Goal: Task Accomplishment & Management: Complete application form

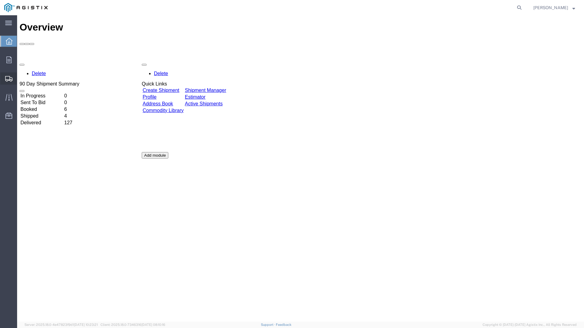
click at [0, 0] on span "Create Shipment" at bounding box center [0, 0] width 0 height 0
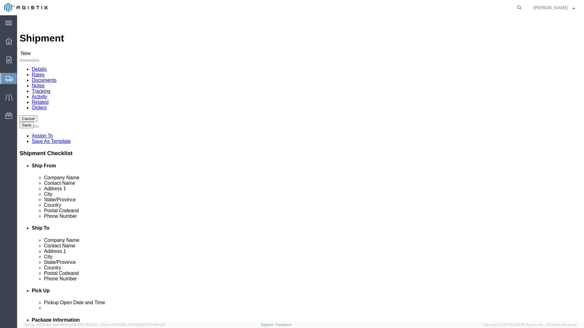
select select
click select "Select PG&E Power Partners"
select select "9596"
click select "Select PG&E Power Partners"
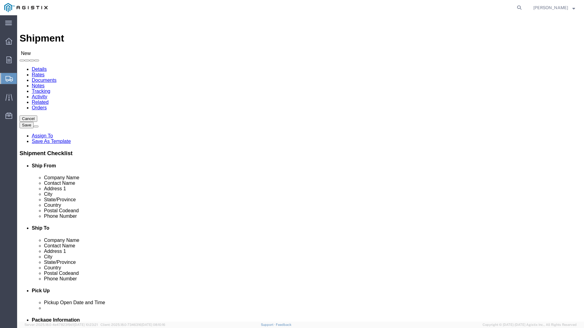
select select
click select "Select All Others [GEOGRAPHIC_DATA] [GEOGRAPHIC_DATA] [GEOGRAPHIC_DATA] [GEOGRA…"
select select "23082"
click select "Select All Others [GEOGRAPHIC_DATA] [GEOGRAPHIC_DATA] [GEOGRAPHIC_DATA] [GEOGRA…"
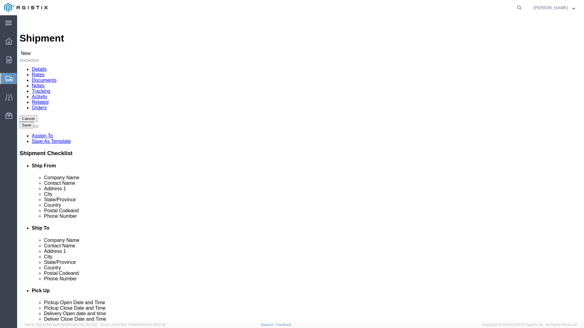
click input "text"
type input "[PERSON_NAME]"
click p "- Power Partners - ([PERSON_NAME]) [STREET_ADDRESS][PERSON_NAME]"
select select "GA"
type input "[PERSON_NAME]"
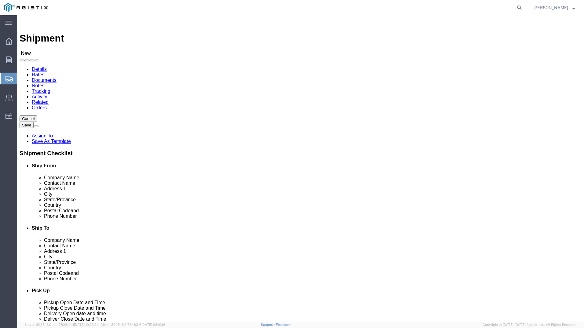
click input "text"
type input "rec"
click p "- PGE - (Receiving Department) [STREET_ADDRESS]"
select select "CA"
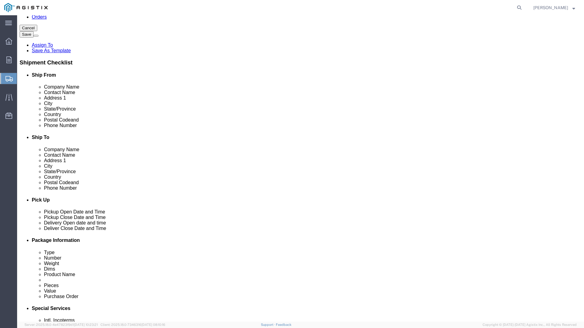
scroll to position [92, 0]
type input "Receiving Department"
click div "Ship From Location Location My Profile Location (OBSOLETE) [GEOGRAPHIC_DATA] SC…"
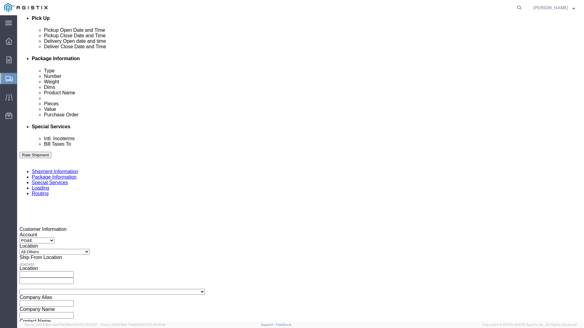
scroll to position [275, 0]
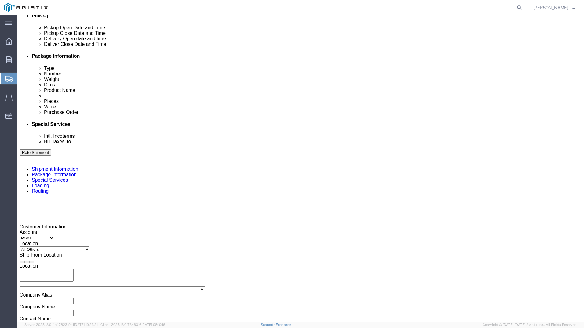
click div "[DATE] 1:00 PM"
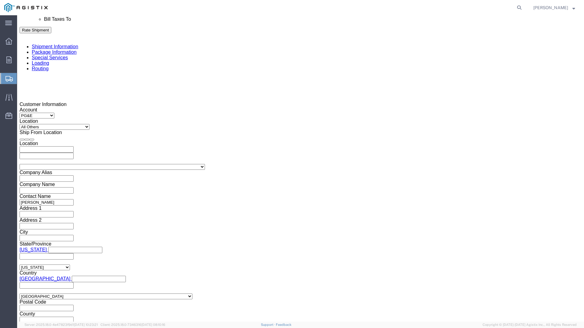
click input "1:00 PM"
click input "11:00 PM"
type input "11:00aM"
click button "Apply"
click div "[DATE] 12:00 PM"
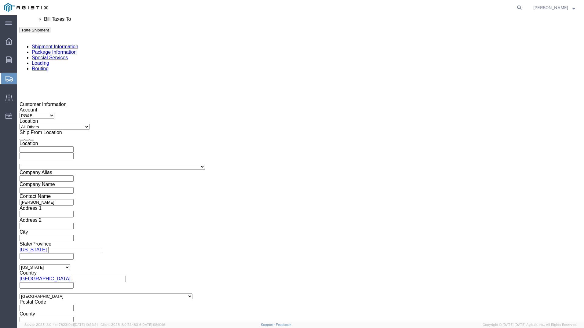
type input "5:00 PM"
click button "Apply"
click div
click input "6:00 PM"
click input "7:00 PM"
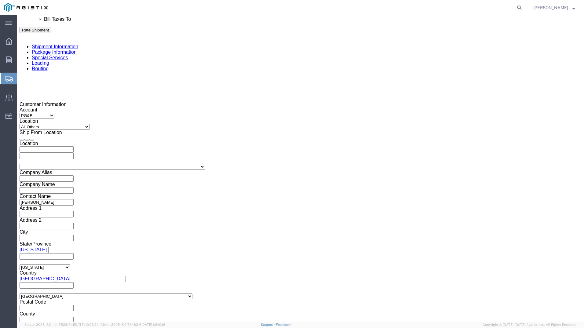
click input "7:30 PM"
type input "7:30 AM"
click button "Apply"
click div
click input "2:30 AM"
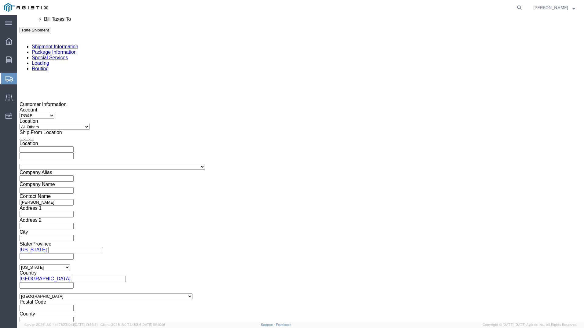
click input "2:00 AM"
type input "2:00 PM"
click button "Apply"
click input "text"
type input "3501401909"
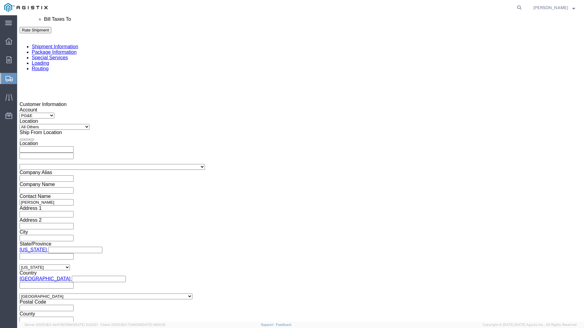
click select "Select Account Type Activity ID Airline Appointment Number ASN Batch Request # …"
select select "BOL"
click select "Select Account Type Activity ID Airline Appointment Number ASN Batch Request # …"
click input "text"
type input "9860960"
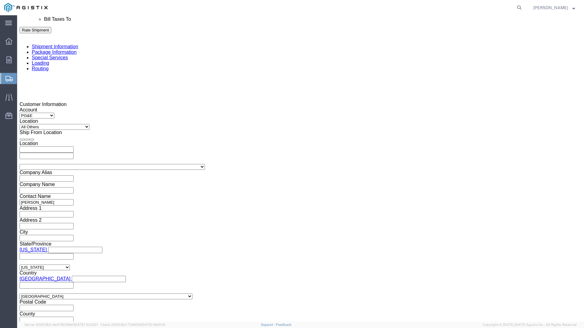
click select "Select Air Less than Truckload Multi-Leg Ocean Freight Rail Small Parcel Truckl…"
select select "TL"
click select "Select Air Less than Truckload Multi-Leg Ocean Freight Rail Small Parcel Truckl…"
click select "Select 1-Ton (PSS) 10 Wheel 10 Yard Dump Truck 20 Yard Dump Truck Bobtail Botto…"
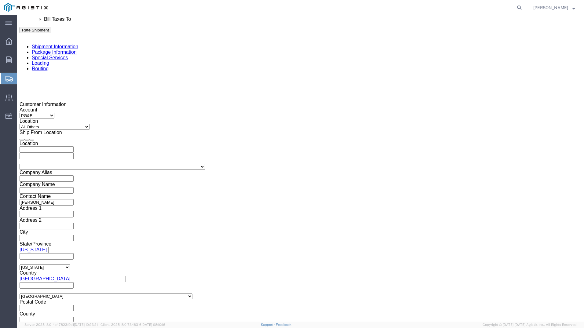
click select "Select 1-Ton (PSS) 10 Wheel 10 Yard Dump Truck 20 Yard Dump Truck Bobtail Botto…"
select select "FLBD"
click select "Select 1-Ton (PSS) 10 Wheel 10 Yard Dump Truck 20 Yard Dump Truck Bobtail Botto…"
click select "Select 35 Feet 20 Feet 28 Feet 53 Feet 40 Feet 48 Feet"
select select "53FT"
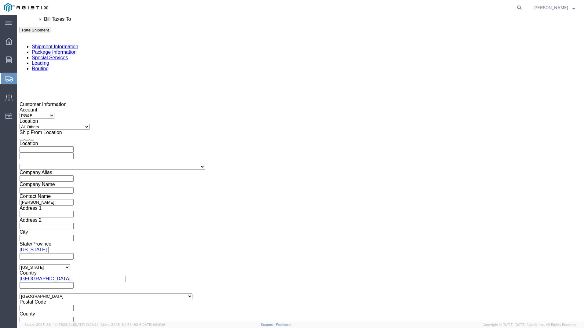
click select "Select 35 Feet 20 Feet 28 Feet 53 Feet 40 Feet 48 Feet"
click button "Continue"
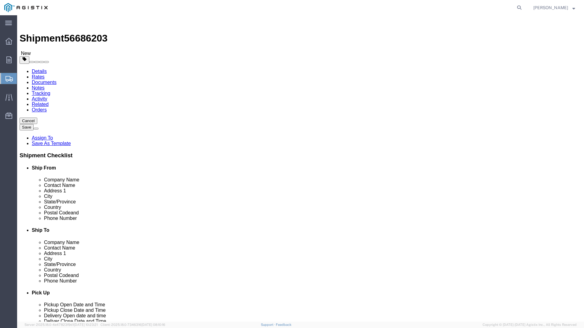
click select "Select Bulk Bundle(s) Cardboard Box(es) Carton(s) Crate(s) Drum(s) (Fiberboard)…"
select select "PSNS"
click select "Select Bulk Bundle(s) Cardboard Box(es) Carton(s) Crate(s) Drum(s) (Fiberboard)…"
drag, startPoint x: 89, startPoint y: 130, endPoint x: 80, endPoint y: 133, distance: 9.0
click div "1"
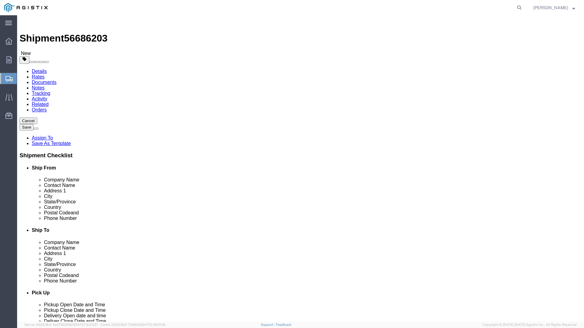
type input "90"
click input "text"
type input "26"
click input "text"
type input "26"
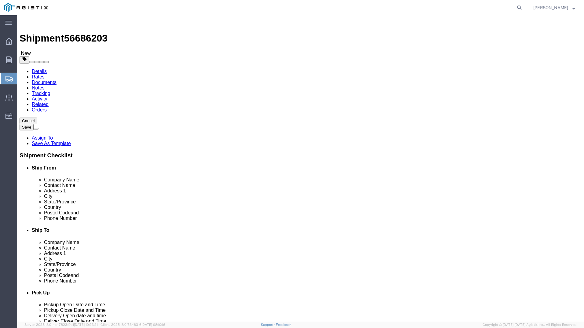
click input "text"
type input "33"
click input "0.00"
type input "29513"
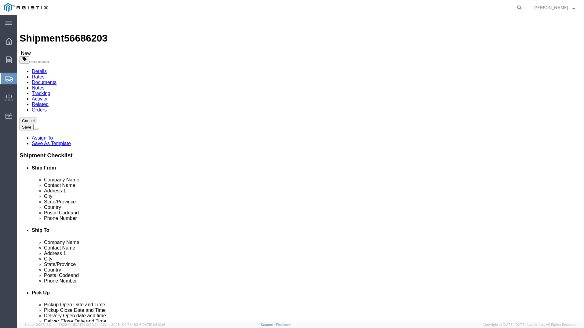
click link "Add Content"
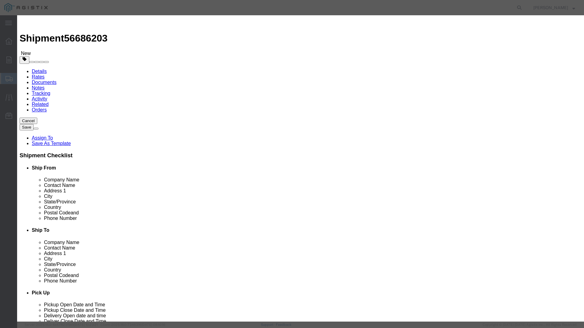
click input "text"
type input "overhead transformers"
select select "US"
click input "0"
type input "90"
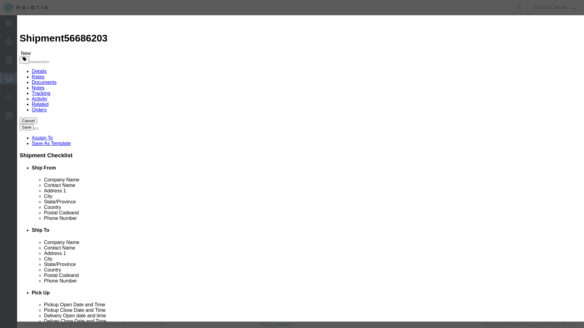
click input "text"
type input "1"
click select "Select 50 55 60 65 70 85 92.5 100 125 175 250 300 400"
select select "55"
click select "Select 50 55 60 65 70 85 92.5 100 125 175 250 300 400"
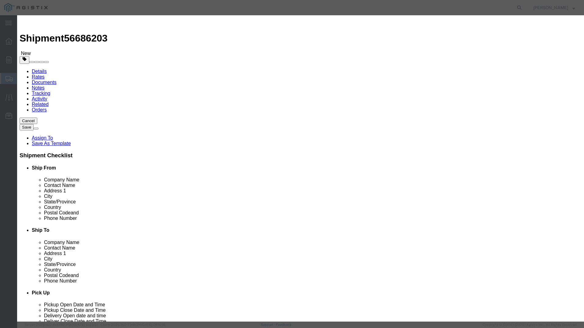
click button "Save & Close"
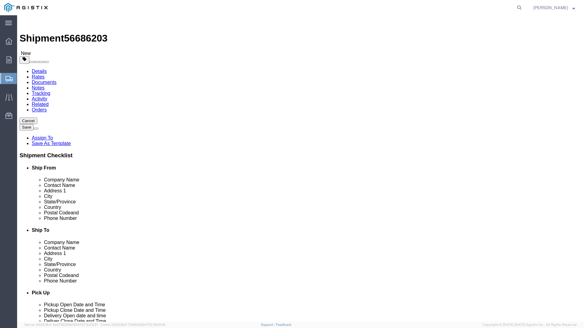
click div "Package Type Select Bulk Bundle(s) Cardboard Box(es) Carton(s) Crate(s) Drum(s)…"
click div "Previous Continue"
click link "Special Services"
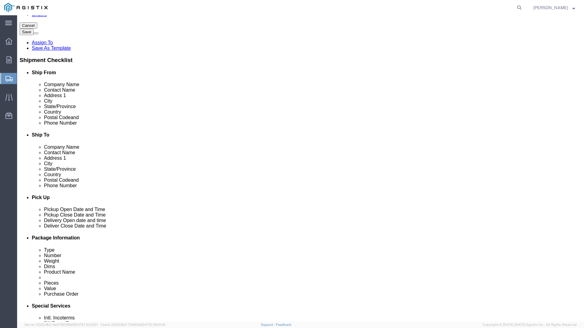
scroll to position [183, 0]
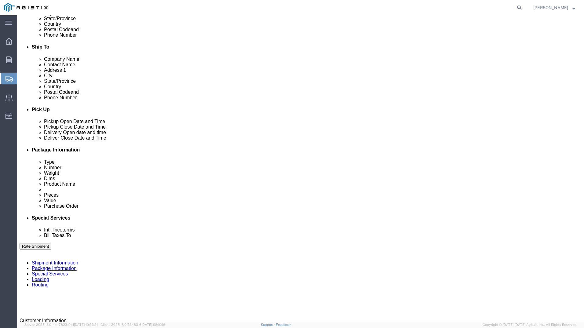
click input "text"
type input "pr"
type input "am"
type input "zac"
click button "Rate Shipment"
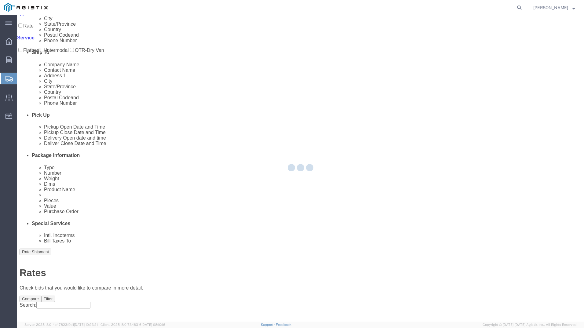
scroll to position [0, 0]
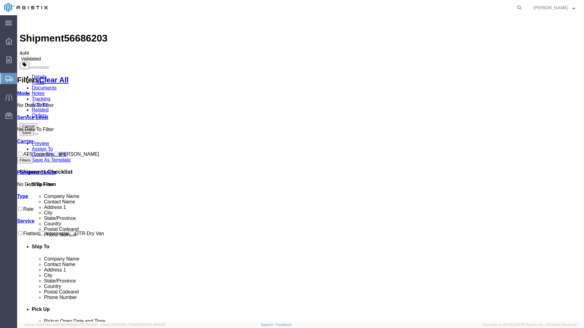
click at [22, 152] on input "ATS Logistics" at bounding box center [20, 154] width 4 height 4
checkbox input "true"
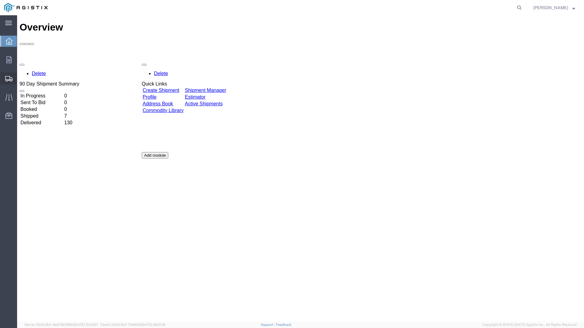
click at [0, 0] on span "Create Shipment" at bounding box center [0, 0] width 0 height 0
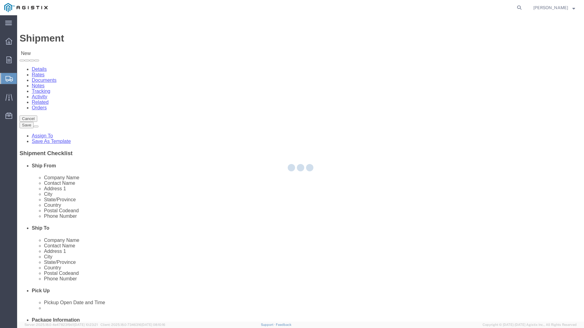
select select
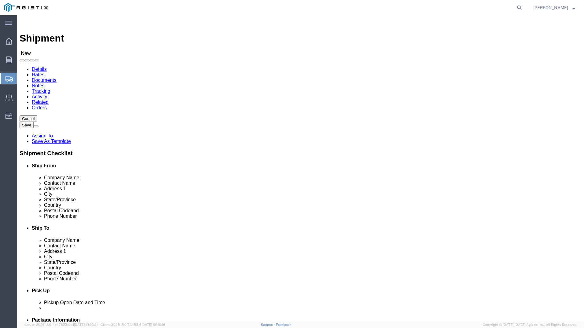
click select "Select PG&E Power Partners"
select select "9596"
click select "Select PG&E Power Partners"
select select
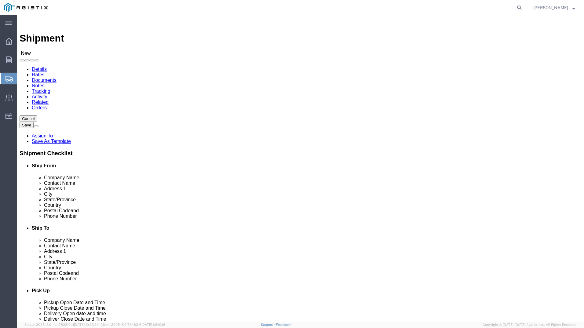
click select "Select All Others [GEOGRAPHIC_DATA] [GEOGRAPHIC_DATA] [GEOGRAPHIC_DATA] [GEOGRA…"
select select "23082"
click select "Select All Others [GEOGRAPHIC_DATA] [GEOGRAPHIC_DATA] [GEOGRAPHIC_DATA] [GEOGRA…"
click input "text"
type input "[PERSON_NAME]"
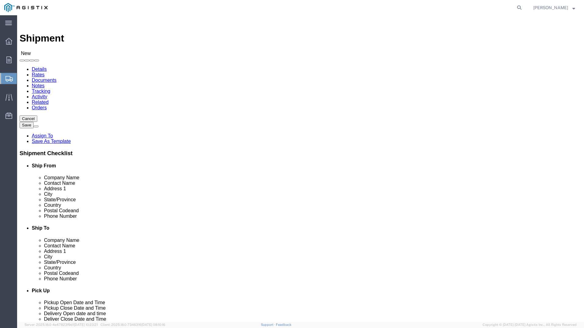
click p "- Power Partners - ([PERSON_NAME]) [STREET_ADDRESS][PERSON_NAME]"
select select "GA"
type input "[PERSON_NAME]"
click input "text"
type input "rec"
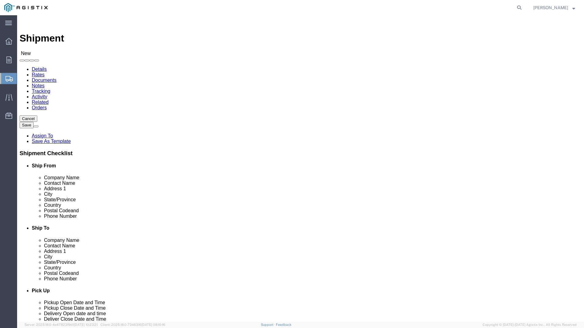
click p "- PGE - (Receiving Department) [STREET_ADDRESS]"
select select "CA"
type input "Receiving Department"
click div "Ship To Location Location My Profile Location (OBSOLETE) BURNEY SC - GC TRAILER…"
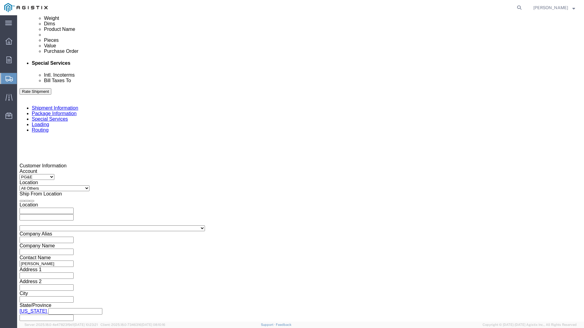
scroll to position [305, 0]
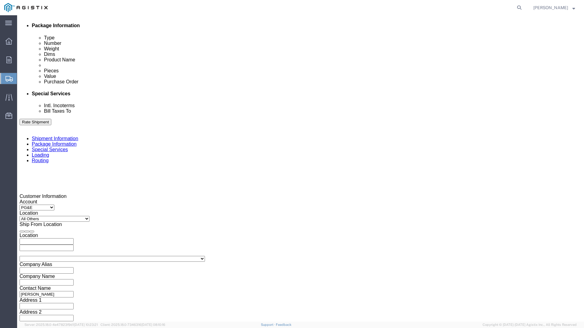
click div "[DATE] 1:00 PM"
click input "1:00 PM"
click input "11:00 PM"
type input "11:00 AM"
click button "Apply"
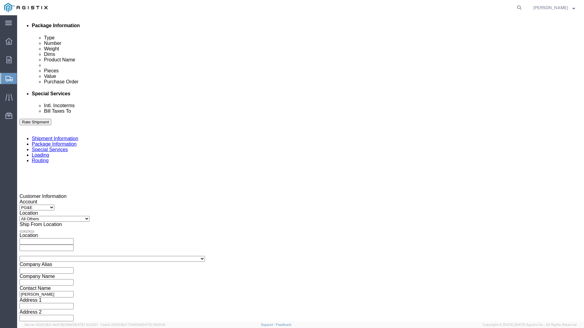
click div "[DATE] 12:00 PM"
type input "5:00 PM"
click button "Apply"
click div
click input "6:00 PM"
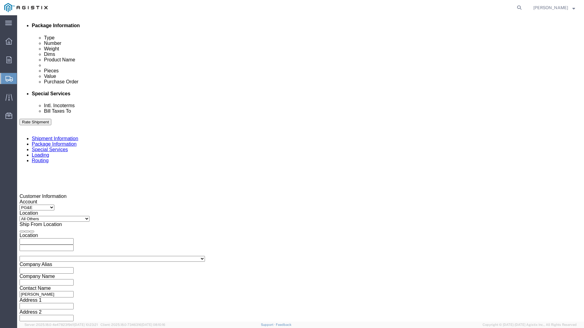
click input "7:00 PM"
click input "7:30 PM"
type input "7:30 am"
click button "Apply"
click div
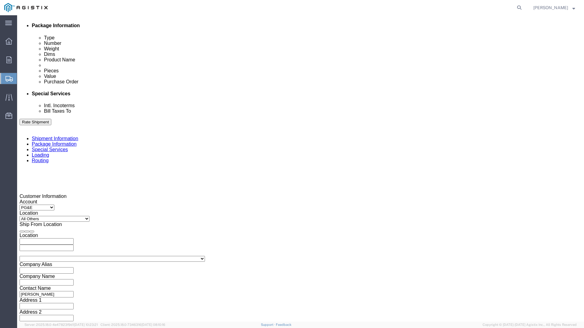
click input "2:30 AM"
click input "2:00 AM"
type input "2:00 pm"
click button "Apply"
click input "text"
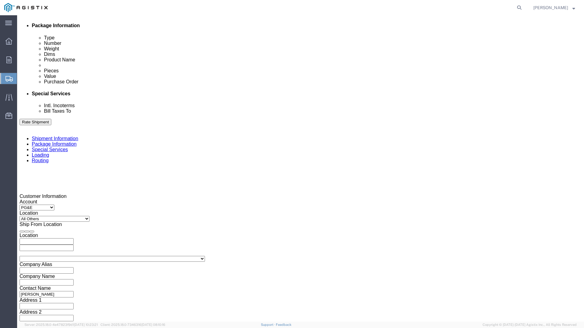
type input "3501401909"
click select "Select Account Type Activity ID Airline Appointment Number ASN Batch Request # …"
select select "BOL"
click select "Select Account Type Activity ID Airline Appointment Number ASN Batch Request # …"
click input "text"
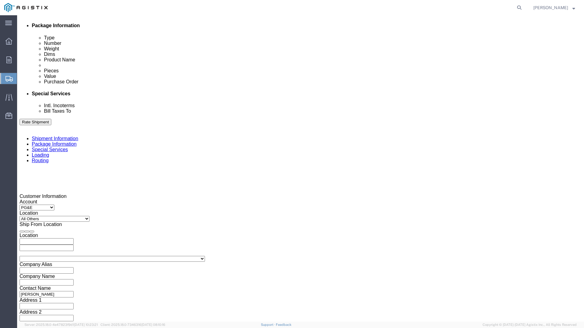
type input "9860961"
click div "Customer Information Account Select PG&E Power Partners Location Select All Oth…"
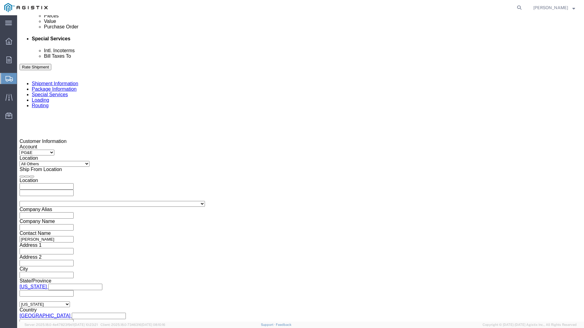
scroll to position [366, 0]
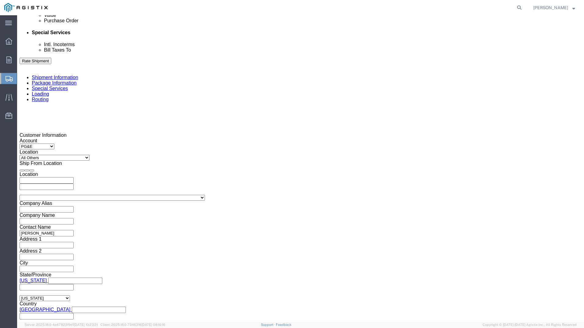
click select "Select Air Less than Truckload Multi-Leg Ocean Freight Rail Small Parcel Truckl…"
select select "TL"
click select "Select Air Less than Truckload Multi-Leg Ocean Freight Rail Small Parcel Truckl…"
click select "Select 1-Ton (PSS) 10 Wheel 10 Yard Dump Truck 20 Yard Dump Truck Bobtail Botto…"
select select "FLBD"
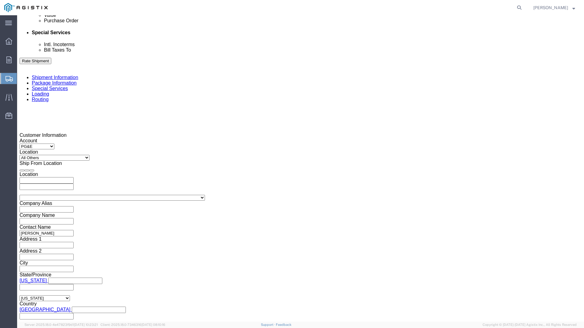
click select "Select 1-Ton (PSS) 10 Wheel 10 Yard Dump Truck 20 Yard Dump Truck Bobtail Botto…"
click select "Select 35 Feet 20 Feet 28 Feet 53 Feet 40 Feet 48 Feet"
select select "53FT"
click select "Select 35 Feet 20 Feet 28 Feet 53 Feet 40 Feet 48 Feet"
click div "Please fix the following errors Customer Information Account Select PG&E Power …"
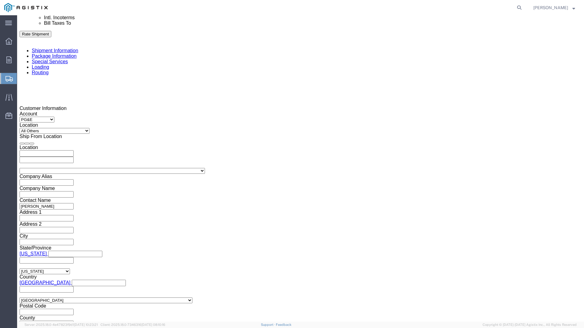
scroll to position [397, 0]
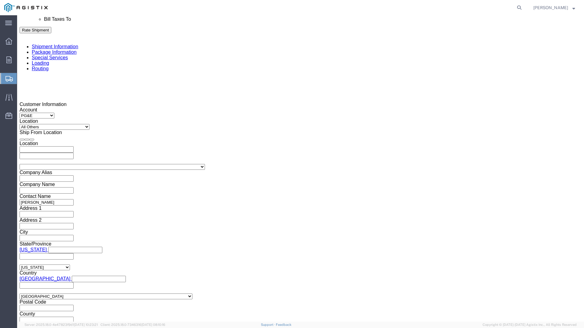
click button "Continue"
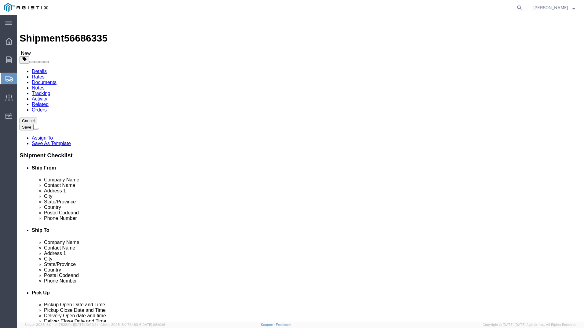
click select "Select Bulk Bundle(s) Cardboard Box(es) Carton(s) Crate(s) Drum(s) (Fiberboard)…"
select select "PSNS"
click select "Select Bulk Bundle(s) Cardboard Box(es) Carton(s) Crate(s) Drum(s) (Fiberboard)…"
click input "1"
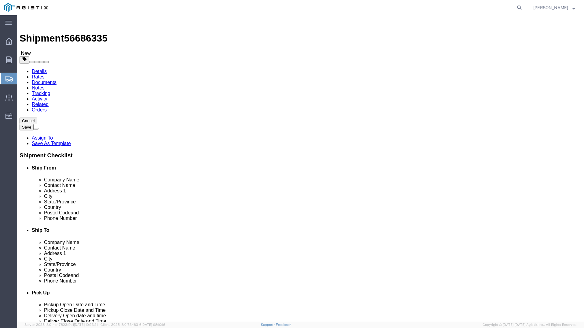
type input "75"
click input "text"
type input "26"
click input "text"
type input "26"
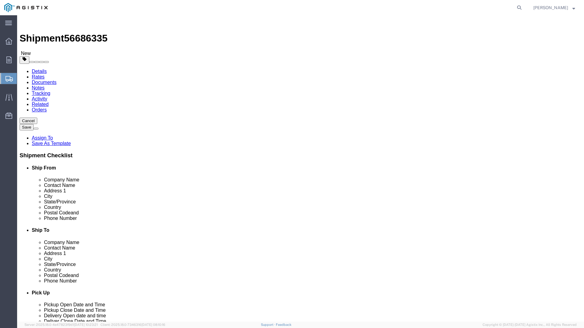
click input "text"
type input "36"
click input "0.00"
type input "27702"
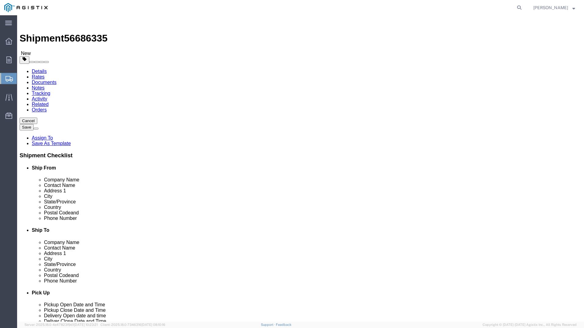
click link "Add Content"
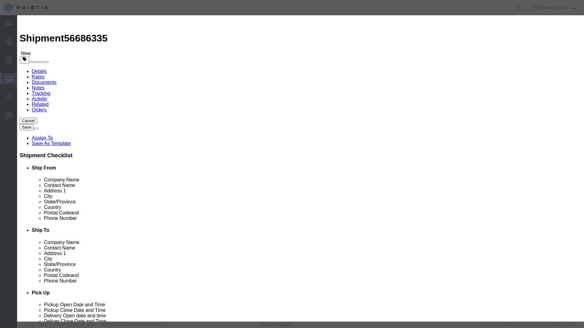
click input "text"
type input "overhead transformers"
select select "US"
drag, startPoint x: 184, startPoint y: 57, endPoint x: 180, endPoint y: 58, distance: 4.0
click input "0"
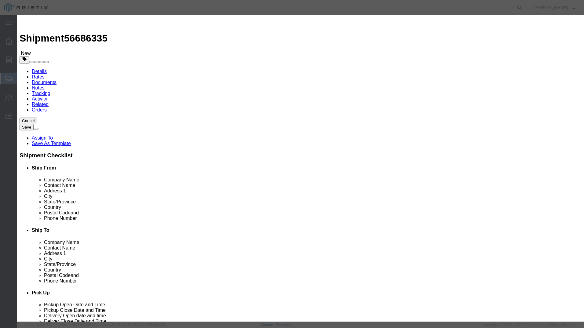
type input "75"
click input "text"
type input "1"
click select "Select 50 55 60 65 70 85 92.5 100 125 175 250 300 400"
select select "55"
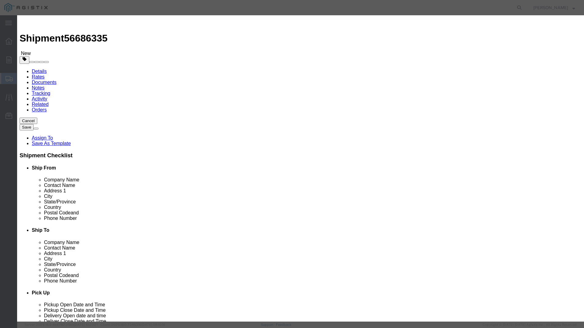
click select "Select 50 55 60 65 70 85 92.5 100 125 175 250 300 400"
click button "Save & Close"
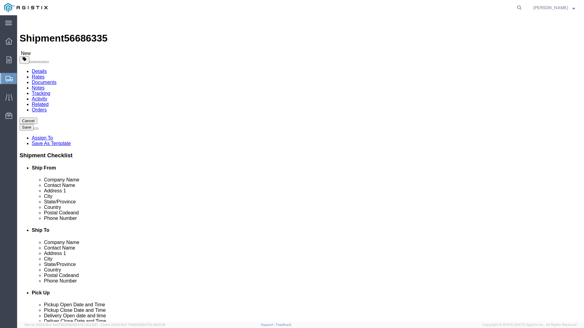
click div "Shipment 56686335 New Details Rates Documents Notes Tracking Activity Related O…"
click link "Special Services"
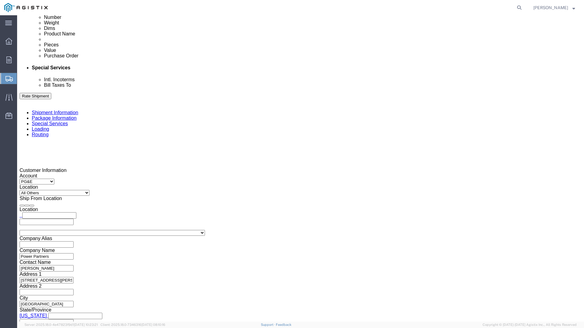
scroll to position [336, 0]
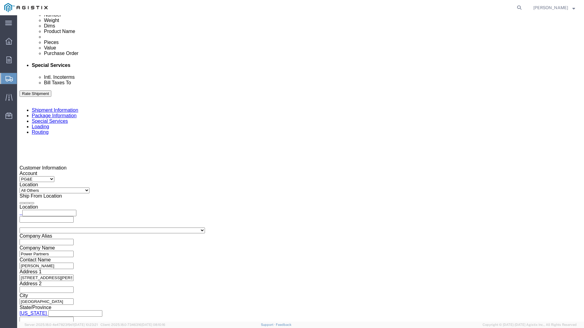
click input "text"
type input "pr"
type input "am"
type input "zac"
click div "Manage special services Handling Options Hold at Location Return Info Service O…"
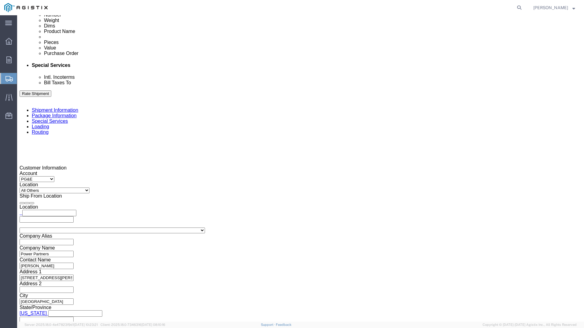
click button "Rate Shipment"
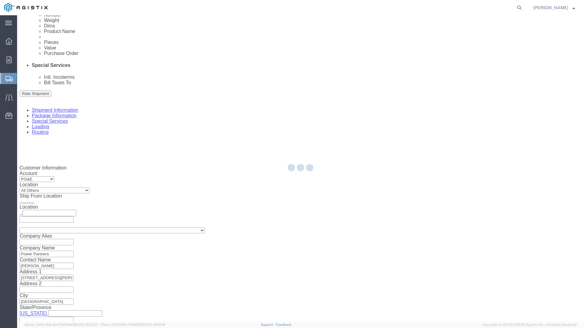
scroll to position [0, 0]
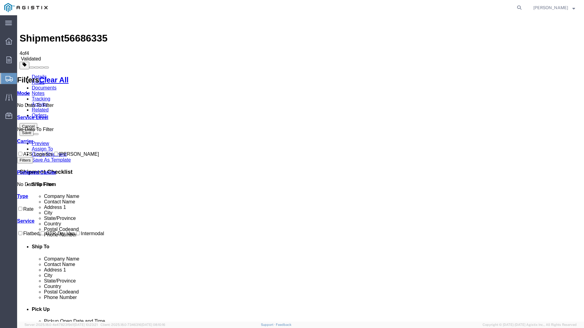
click at [22, 152] on input "ATS Logistics" at bounding box center [20, 154] width 4 height 4
checkbox input "true"
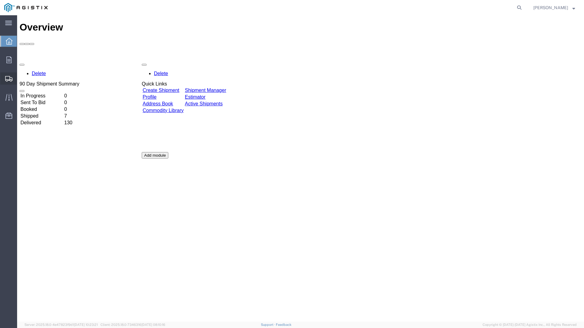
click at [0, 0] on span "Create Shipment" at bounding box center [0, 0] width 0 height 0
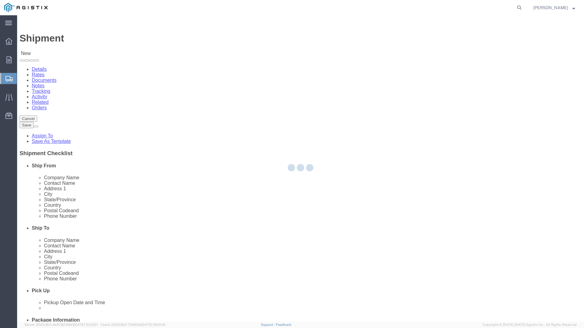
select select
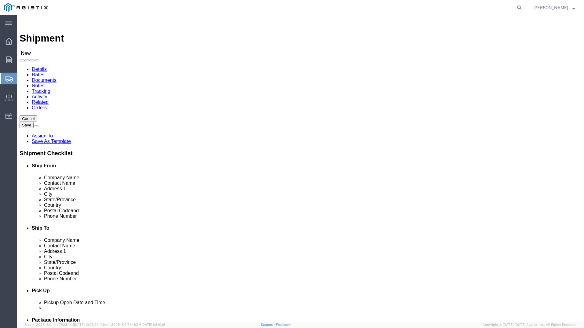
click select "Select PG&E Power Partners"
select select "9596"
click select "Select PG&E Power Partners"
select select
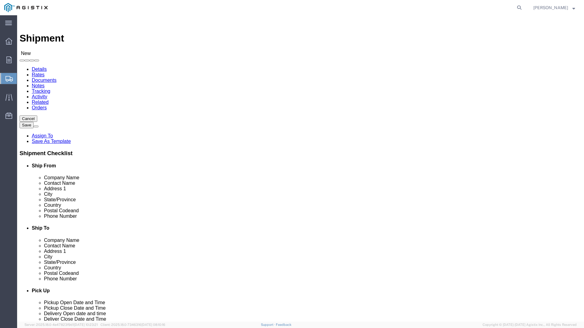
click select "Select All Others [GEOGRAPHIC_DATA] [GEOGRAPHIC_DATA] [GEOGRAPHIC_DATA] [GEOGRA…"
select select "23082"
click select "Select All Others [GEOGRAPHIC_DATA] [GEOGRAPHIC_DATA] [GEOGRAPHIC_DATA] [GEOGRA…"
click input "text"
type input "[PERSON_NAME]"
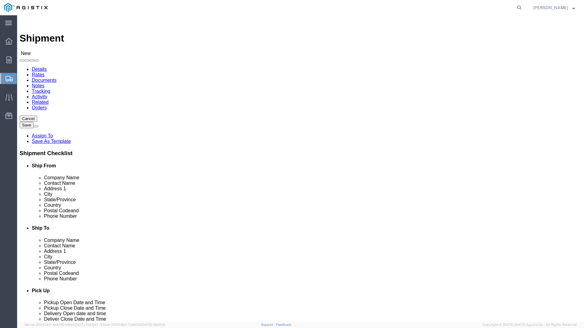
click p "- Power Partners - ([PERSON_NAME]) [STREET_ADDRESS][PERSON_NAME]"
select select "GA"
type input "[PERSON_NAME]"
click input "text"
type input "rec"
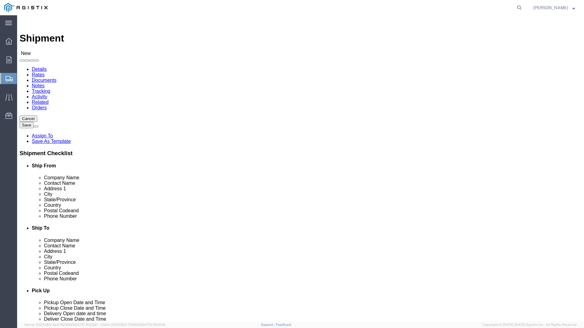
click p "- PGE - (Receiving Department) [STREET_ADDRESS]"
select select "CA"
type input "Receiving Department"
click div "Ship To Location Location My Profile Location (OBSOLETE) BURNEY SC - GC TRAILER…"
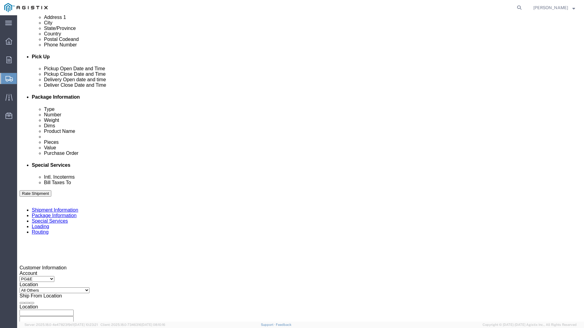
scroll to position [244, 0]
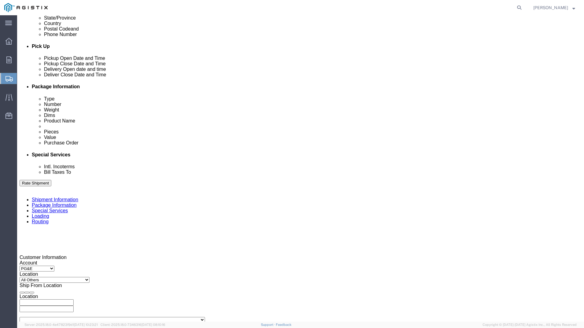
click div "[DATE] 1:00 PM"
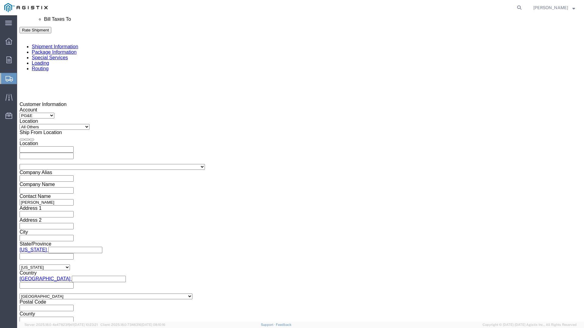
click input "1:00 PM"
click input "11:00 PM"
type input "11:00aM"
click button "Apply"
click div "[DATE] 12:00 PM"
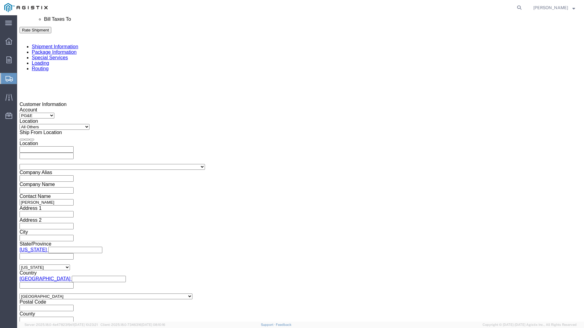
type input "5:00 PM"
click button "Apply"
click div
click input "6:00 PM"
click input "7:00 PM"
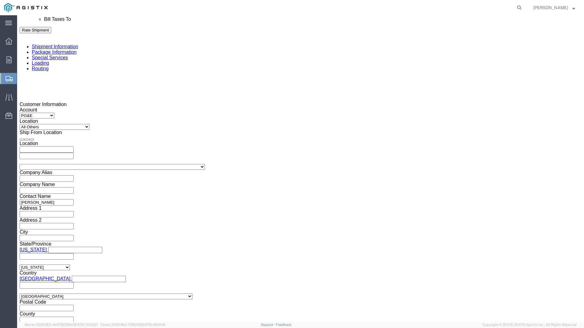
click input "7:30 PM"
type input "7:30 am"
click button "Apply"
click div
click input "2:30 AM"
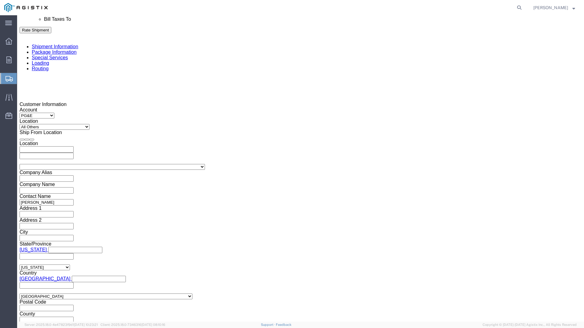
click input "2:00 AM"
type input "2:00 PM"
click button "Apply"
click input "text"
type input "3501401909"
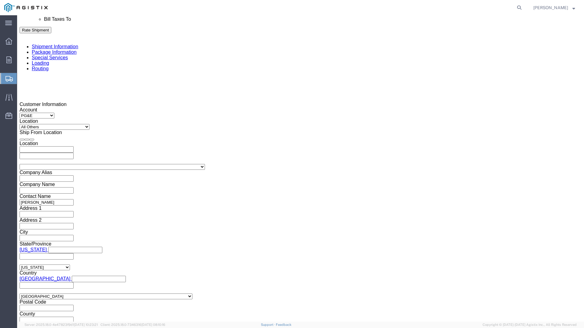
click select "Select Account Type Activity ID Airline Appointment Number ASN Batch Request # …"
select select "BOL"
click select "Select Account Type Activity ID Airline Appointment Number ASN Batch Request # …"
click input "text"
type input "9861214"
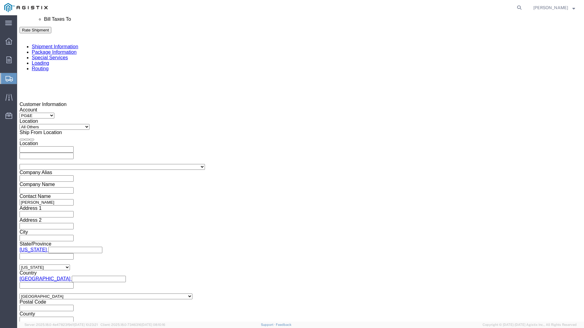
click div "Customer Information Account Select PG&E Power Partners Location Select All Oth…"
drag, startPoint x: 70, startPoint y: 226, endPoint x: 67, endPoint y: 227, distance: 3.8
click select "Select Air Less than Truckload Multi-Leg Ocean Freight Rail Small Parcel Truckl…"
select select "TL"
click select "Select Air Less than Truckload Multi-Leg Ocean Freight Rail Small Parcel Truckl…"
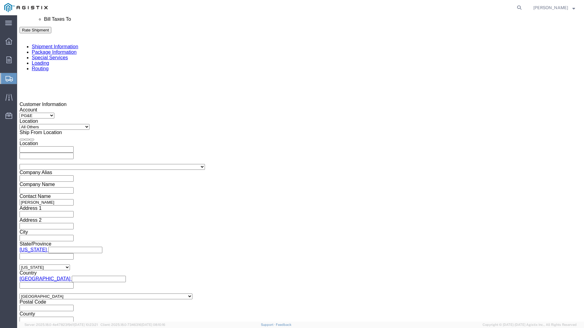
click select "Select 1-Ton (PSS) 10 Wheel 10 Yard Dump Truck 20 Yard Dump Truck Bobtail Botto…"
select select "FLBD"
click select "Select 1-Ton (PSS) 10 Wheel 10 Yard Dump Truck 20 Yard Dump Truck Bobtail Botto…"
click select "Select 35 Feet 20 Feet 28 Feet 53 Feet 40 Feet 48 Feet"
select select "53FT"
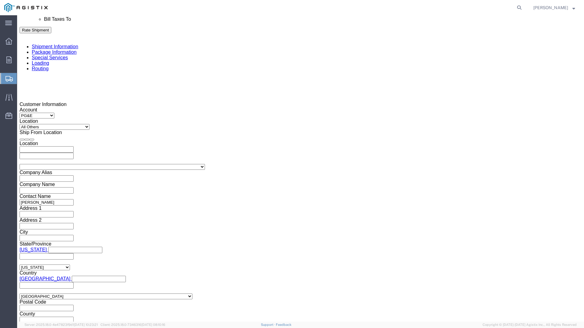
click select "Select 35 Feet 20 Feet 28 Feet 53 Feet 40 Feet 48 Feet"
click div "Customer Information Account Select PG&E Power Partners Location Select All Oth…"
click button "Continue"
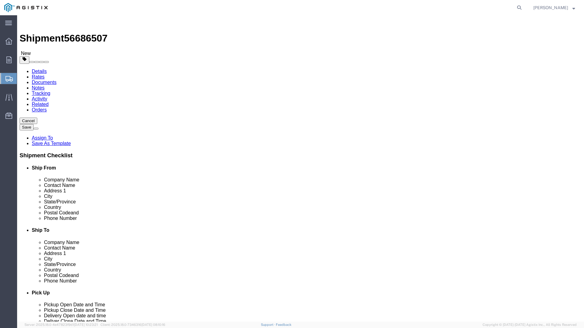
click select "Select Bulk Bundle(s) Cardboard Box(es) Carton(s) Crate(s) Drum(s) (Fiberboard)…"
select select "PSNS"
click select "Select Bulk Bundle(s) Cardboard Box(es) Carton(s) Crate(s) Drum(s) (Fiberboard)…"
click input "1"
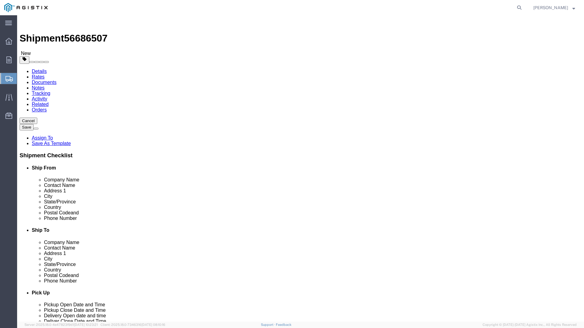
type input "90"
click input "text"
type input "26"
click input "text"
type input "26"
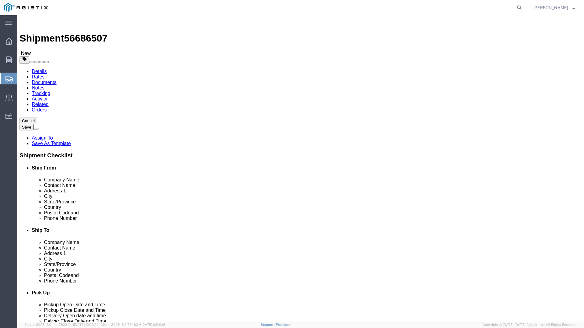
click input "text"
type input "36"
click input "0.00"
type input "32381"
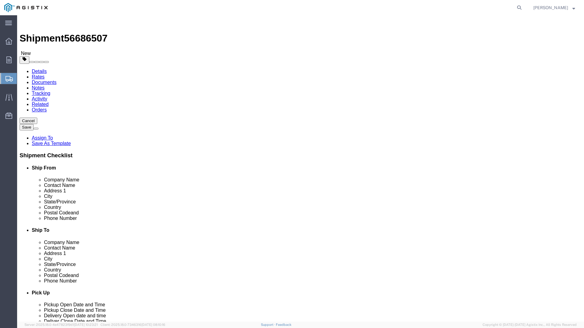
click ul
click link "Add Content"
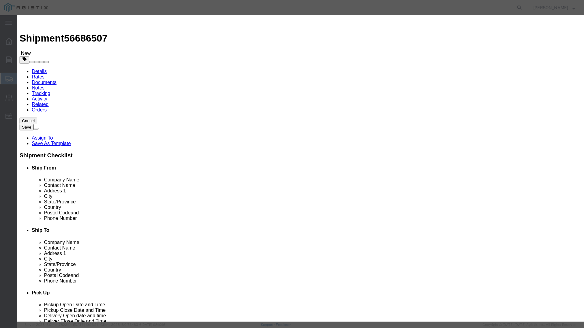
click input "text"
type input "overhead transformers"
select select "US"
click input "0"
type input "90"
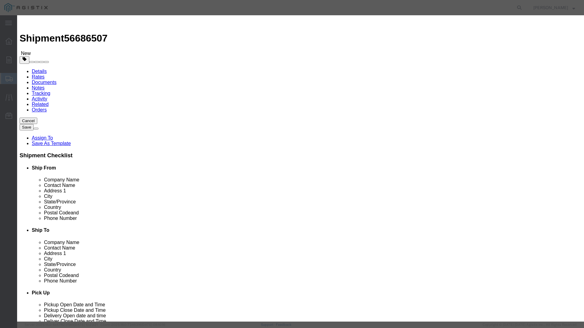
click input "text"
type input "1"
click select "Select 50 55 60 65 70 85 92.5 100 125 175 250 300 400"
select select "55"
click select "Select 50 55 60 65 70 85 92.5 100 125 175 250 300 400"
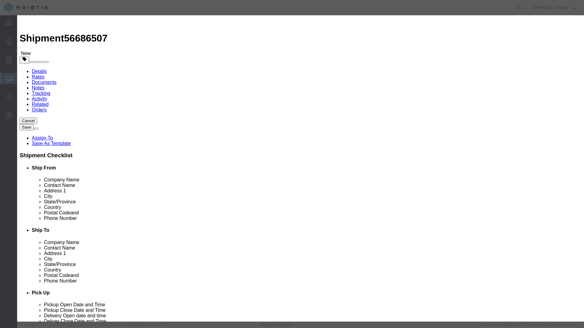
click button "Save & Close"
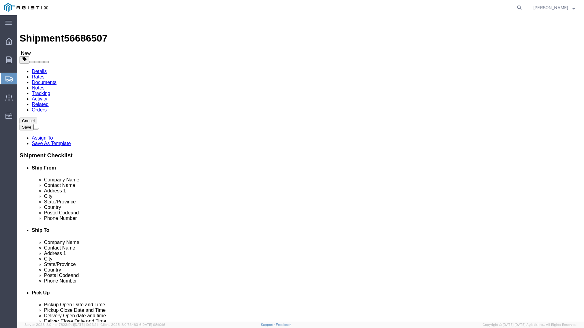
click icon
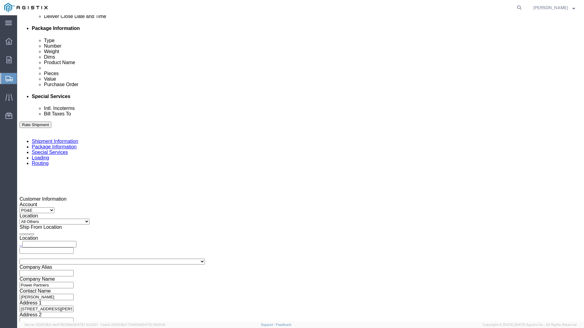
scroll to position [305, 0]
click input "text"
type input "pr"
type input "am"
type input "za"
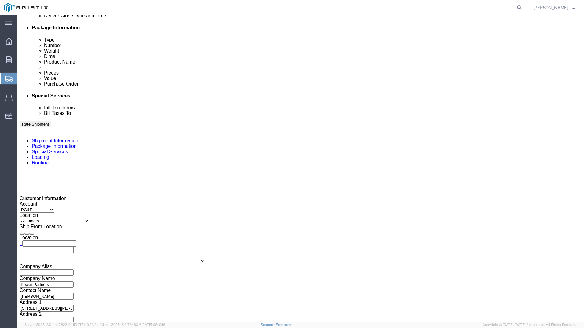
click div "Manage special services Handling Options Hold at Location Return Info Service O…"
click button "Rate Shipment"
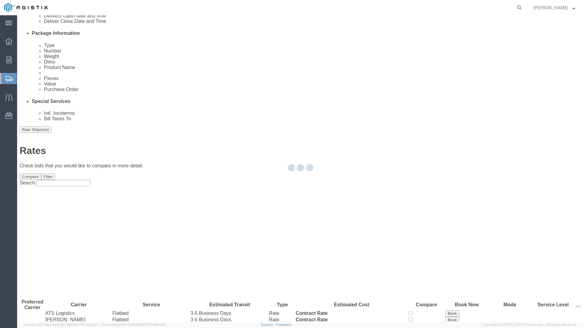
scroll to position [0, 0]
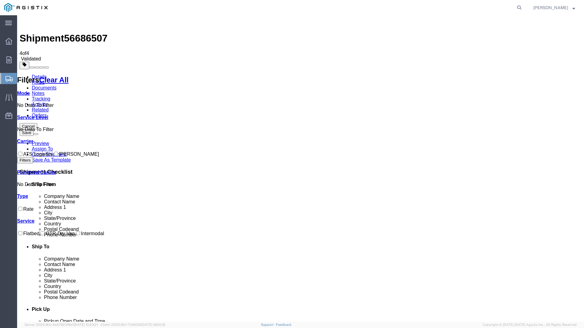
click at [22, 152] on input "ATS Logistics" at bounding box center [20, 154] width 4 height 4
checkbox input "true"
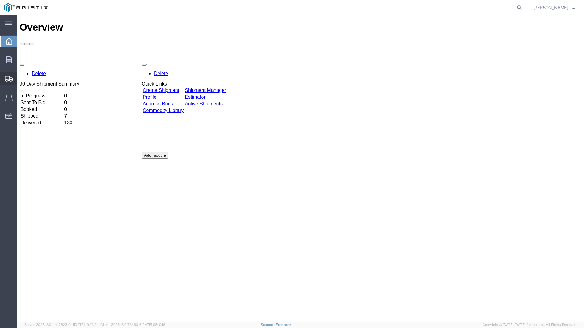
click at [0, 0] on span "Shipment Manager" at bounding box center [0, 0] width 0 height 0
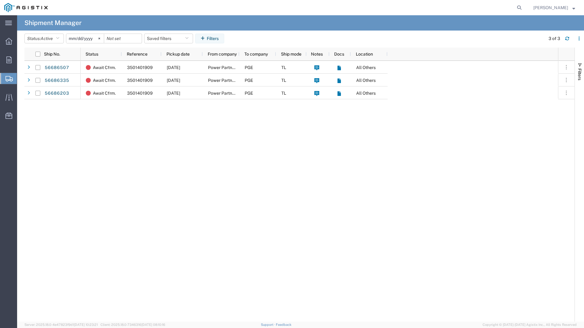
click at [0, 0] on span "Create Shipment" at bounding box center [0, 0] width 0 height 0
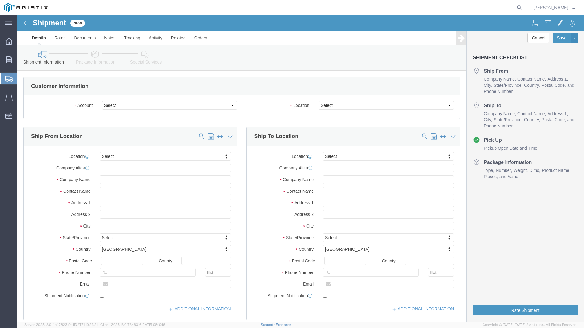
select select
drag, startPoint x: 213, startPoint y: 90, endPoint x: 209, endPoint y: 92, distance: 4.4
click select "Select PG&E Power Partners"
select select "9596"
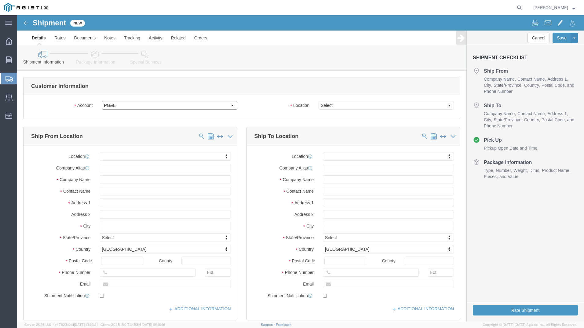
click select "Select PG&E Power Partners"
select select
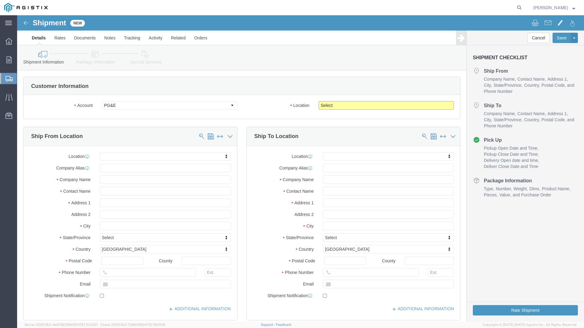
click select "Select All Others [GEOGRAPHIC_DATA] [GEOGRAPHIC_DATA] [GEOGRAPHIC_DATA] [GEOGRA…"
select select "23082"
click select "Select All Others [GEOGRAPHIC_DATA] [GEOGRAPHIC_DATA] [GEOGRAPHIC_DATA] [GEOGRA…"
click input "text"
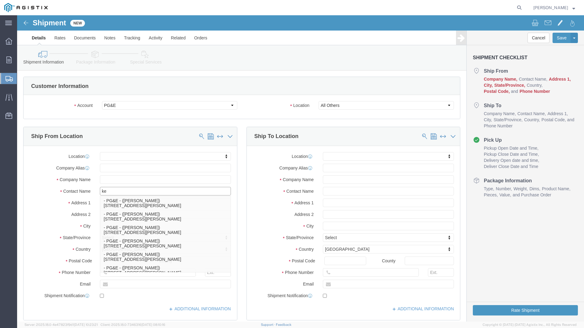
type input "[PERSON_NAME]"
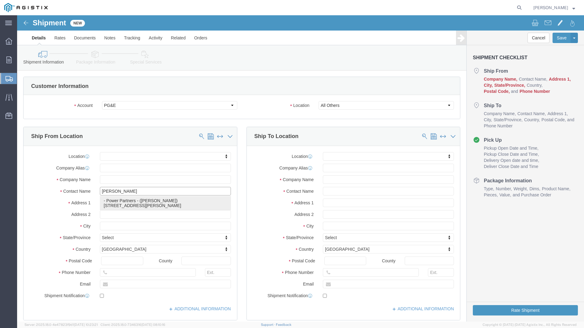
click p "- Power Partners - ([PERSON_NAME]) [STREET_ADDRESS][PERSON_NAME]"
select select "GA"
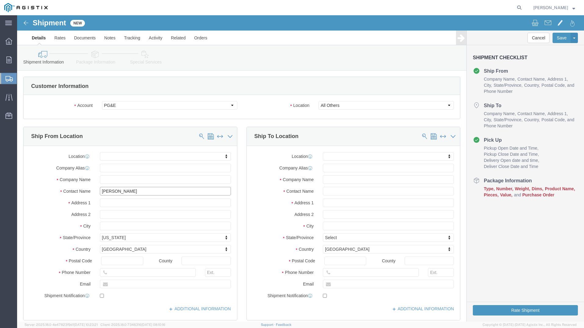
type input "[PERSON_NAME]"
click select "Select All Others [GEOGRAPHIC_DATA] [GEOGRAPHIC_DATA] [GEOGRAPHIC_DATA] [GEOGRA…"
click input "text"
type input "rec"
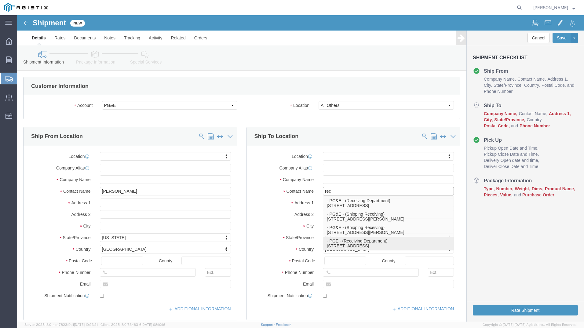
click p "- PGE - (Receiving Department) [STREET_ADDRESS]"
select select "CA"
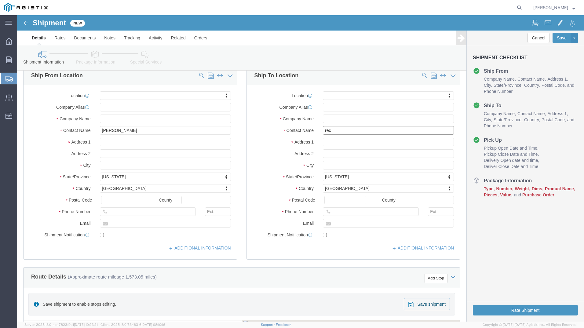
scroll to position [61, 0]
type input "Receiving Department"
click div "Ship From Location Location My Profile Location (OBSOLETE) [GEOGRAPHIC_DATA] SC…"
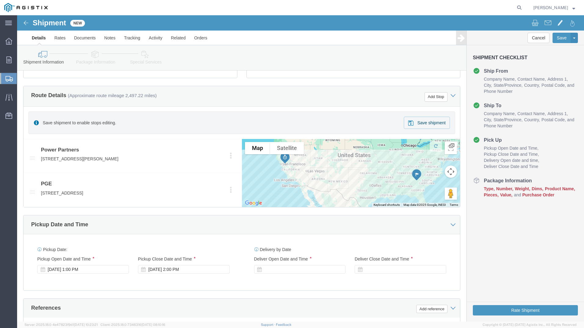
scroll to position [244, 0]
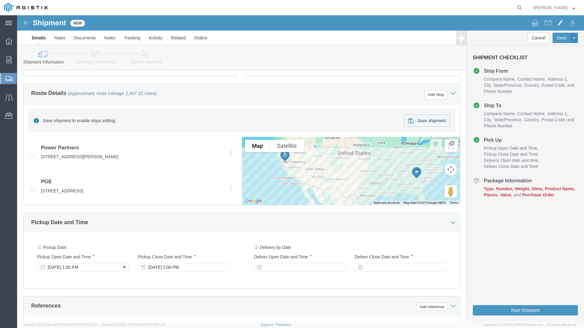
click div "[DATE] 1:00 PM"
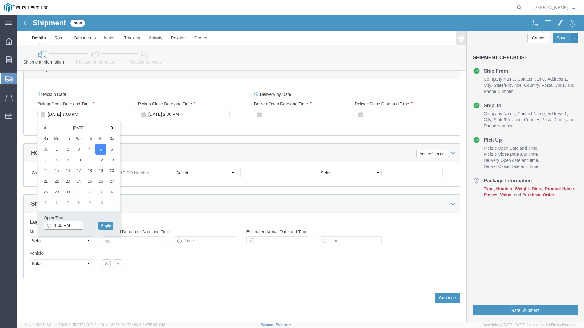
click input "1:00 PM"
click input "11:00 PM"
click input "11:00amM"
type input "11:00 AM"
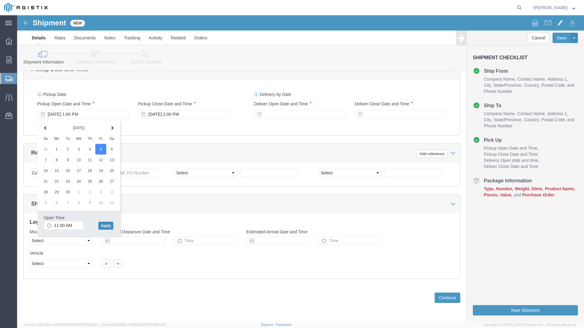
click button "Apply"
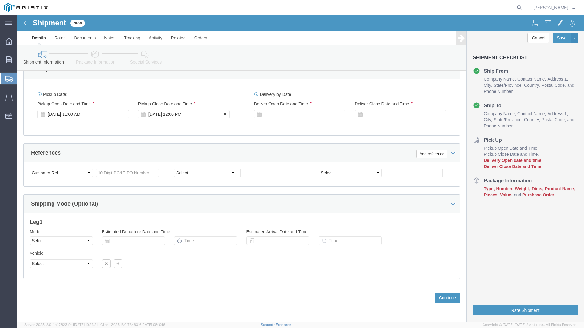
click div "[DATE] 12:00 PM"
type input "5:00 PM"
click button "Apply"
click div
click input "6:00 PM"
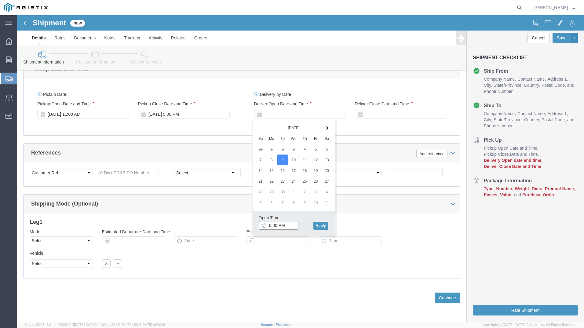
click input "6:00 PM"
click input "7:00 PM"
click input "7:30 PM"
type input "7:30 AM"
click button "Apply"
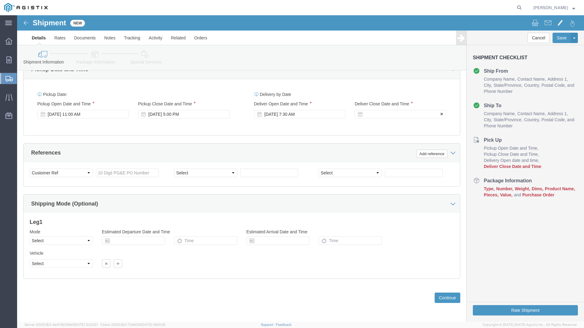
click div
click input "2:30 AM"
click input "2:00 AM"
type input "2:00 pm"
click button "Apply"
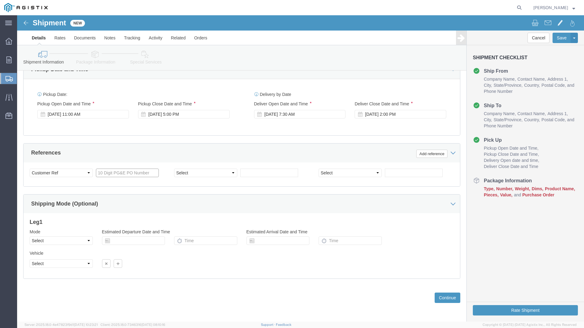
click input "text"
type input "3501401909"
click select "Select Account Type Activity ID Airline Appointment Number ASN Batch Request # …"
select select "BOL"
click select "Select Account Type Activity ID Airline Appointment Number ASN Batch Request # …"
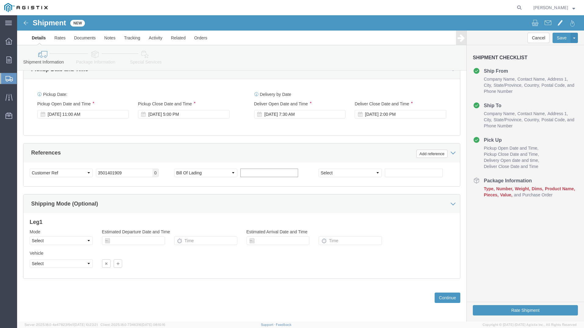
click input "text"
type input "9861215"
click div "Customer Information Account Select PG&E Power Partners Location Select All Oth…"
click select "Select Air Less than Truckload Multi-Leg Ocean Freight Rail Small Parcel Truckl…"
select select "TL"
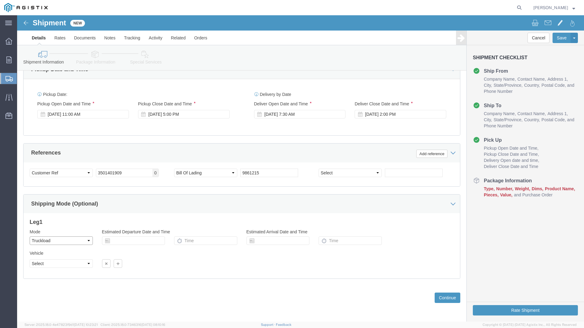
click select "Select Air Less than Truckload Multi-Leg Ocean Freight Rail Small Parcel Truckl…"
click select "Select 1-Ton (PSS) 10 Wheel 10 Yard Dump Truck 20 Yard Dump Truck Bobtail Botto…"
select select "FLBD"
click select "Select 1-Ton (PSS) 10 Wheel 10 Yard Dump Truck 20 Yard Dump Truck Bobtail Botto…"
click select "Select 35 Feet 20 Feet 28 Feet 53 Feet 40 Feet 48 Feet"
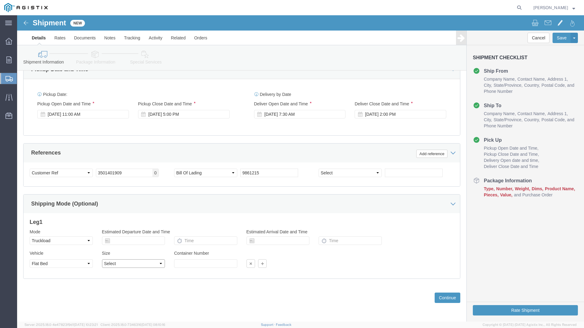
select select "53FT"
click select "Select 35 Feet 20 Feet 28 Feet 53 Feet 40 Feet 48 Feet"
click div "Previous Continue"
click button "Continue"
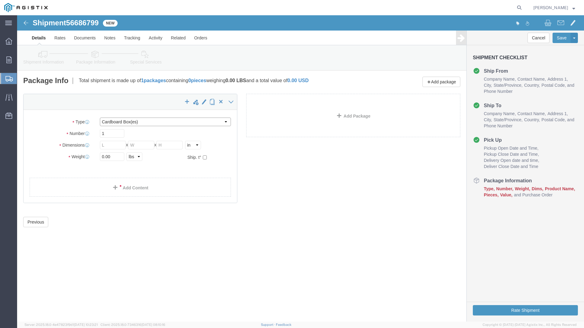
click select "Select Bulk Bundle(s) Cardboard Box(es) Carton(s) Crate(s) Drum(s) (Fiberboard)…"
select select "PSNS"
click select "Select Bulk Bundle(s) Cardboard Box(es) Carton(s) Crate(s) Drum(s) (Fiberboard)…"
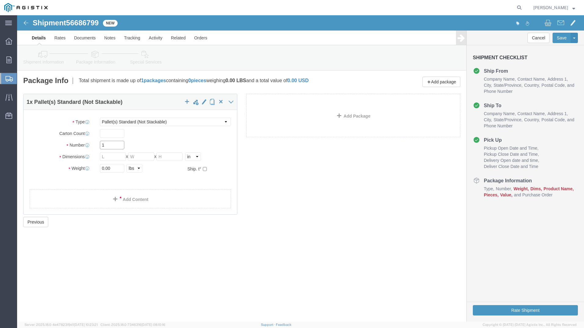
click input "1"
type input "46"
click input "text"
type input "30"
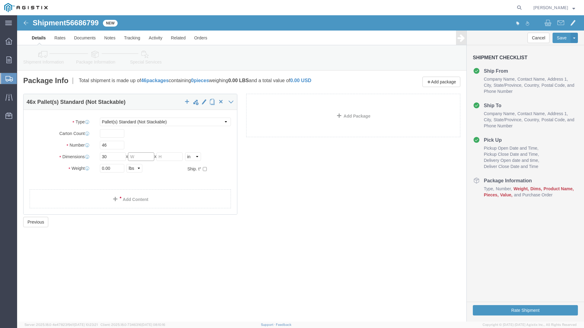
click input "text"
type input "30"
click input "text"
type input "42"
click input "0.00"
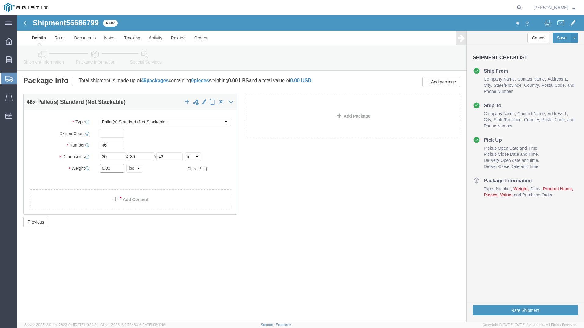
click input "0.00"
type input "28466"
click link "Add Content"
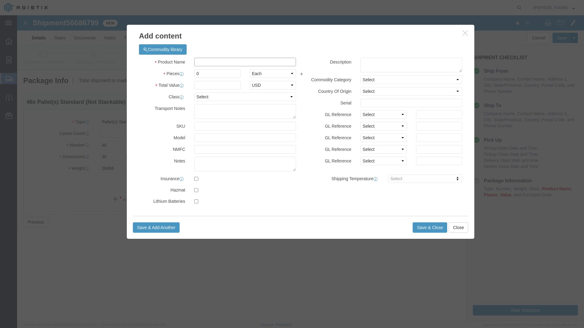
click input "text"
type input "overhead transformers"
select select "US"
click input "0"
drag, startPoint x: 182, startPoint y: 59, endPoint x: 178, endPoint y: 61, distance: 4.1
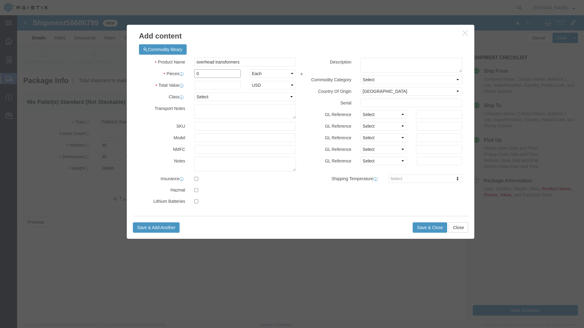
click input "0"
type input "46"
click input "text"
type input "1"
click select "Select 50 55 60 65 70 85 92.5 100 125 175 250 300 400"
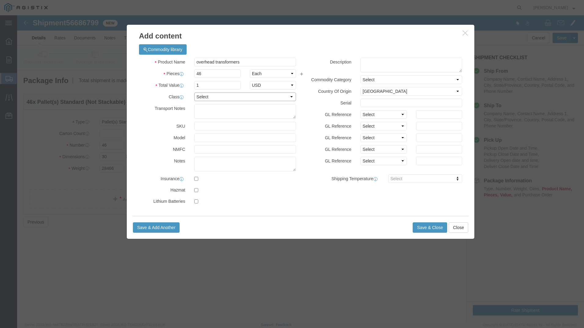
select select "55"
click select "Select 50 55 60 65 70 85 92.5 100 125 175 250 300 400"
click button "Save & Close"
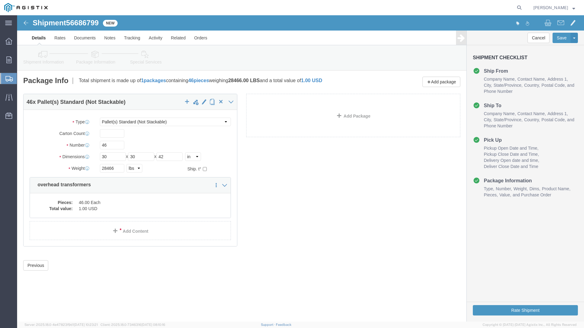
click div "46 x Pallet(s) Standard (Not Stackable) Package Type Select Bulk Bundle(s) Card…"
click link "Special Services"
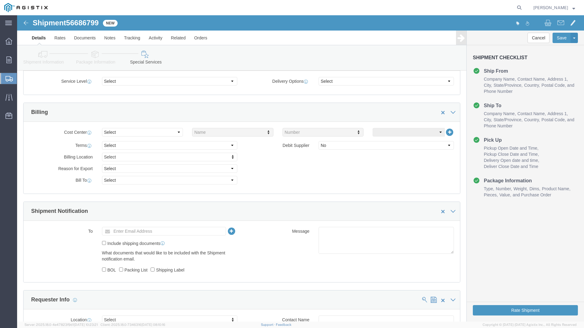
scroll to position [244, 0]
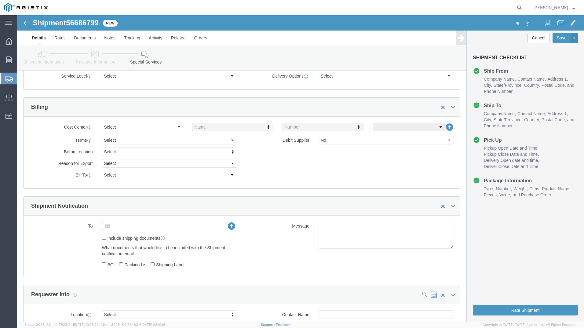
click input "text"
type input "pr"
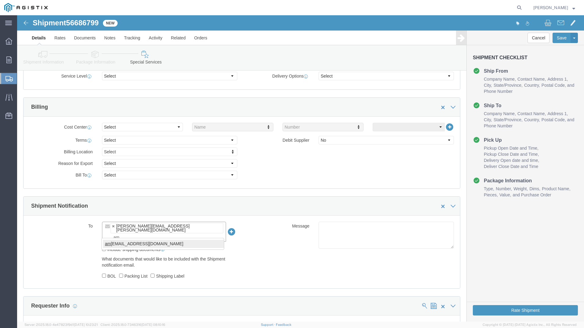
type input "am"
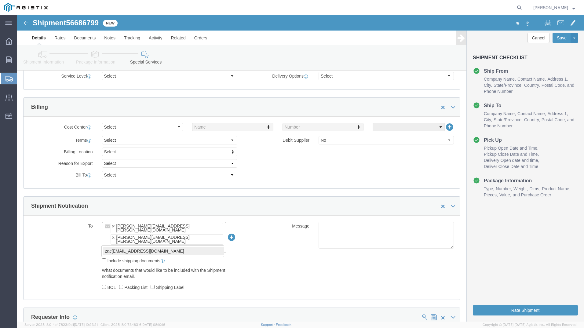
type input "zac"
click div "Manage special services Handling Options Hold at Location Return Info Service O…"
click button "Rate Shipment"
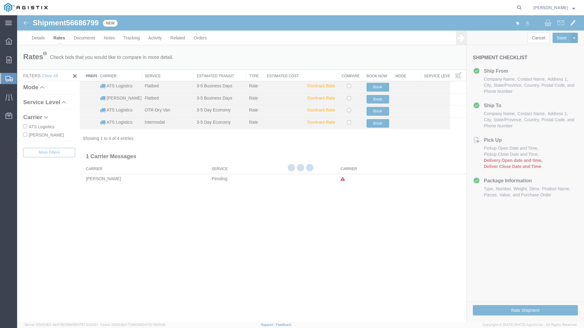
scroll to position [0, 0]
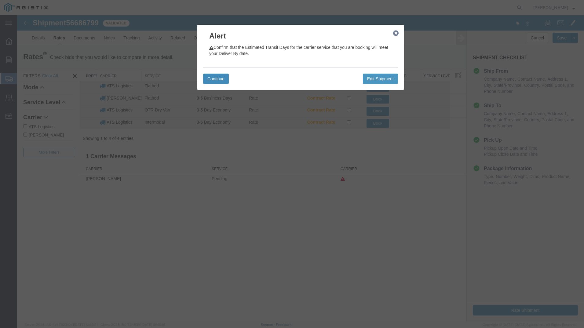
click at [215, 80] on button "Continue" at bounding box center [216, 79] width 26 height 10
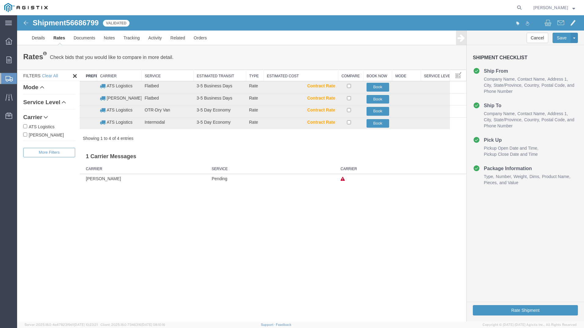
click at [24, 126] on input "ATS Logistics" at bounding box center [25, 126] width 4 height 4
checkbox input "true"
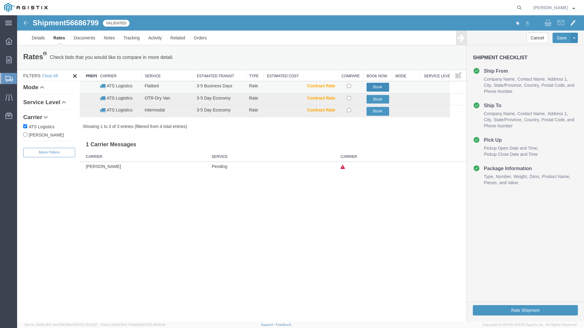
click at [376, 87] on button "Book" at bounding box center [377, 87] width 23 height 9
